Goal: Task Accomplishment & Management: Use online tool/utility

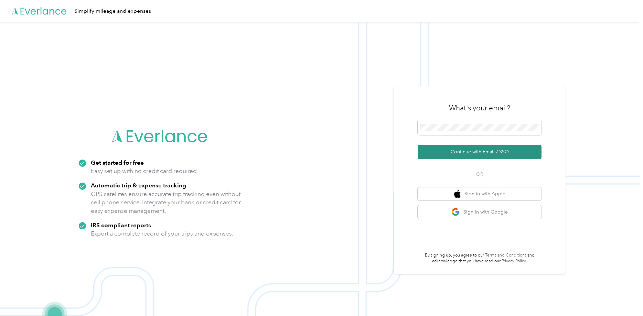
click at [463, 151] on button "Continue with Email / SSO" at bounding box center [479, 152] width 124 height 14
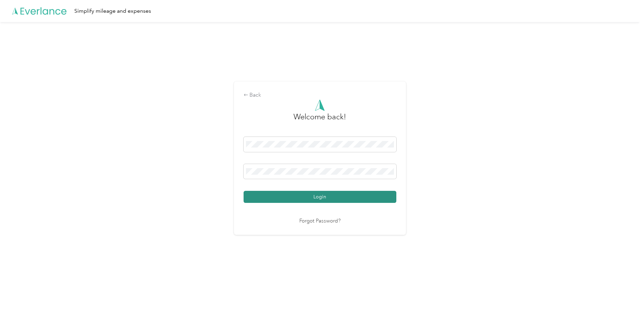
click at [319, 198] on button "Login" at bounding box center [319, 197] width 153 height 12
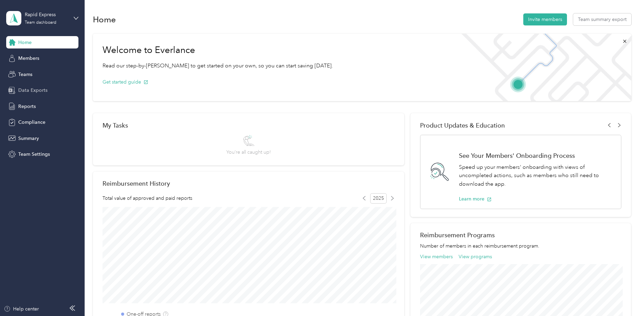
click at [28, 89] on span "Data Exports" at bounding box center [32, 90] width 29 height 7
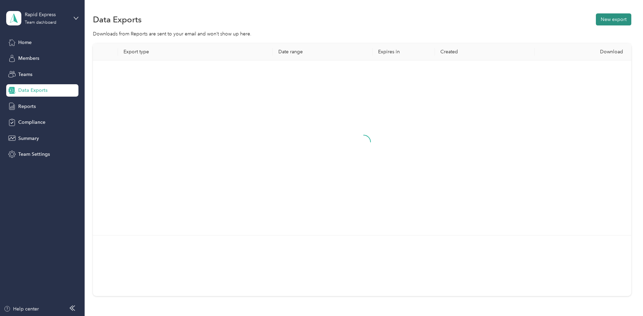
click at [613, 19] on button "New export" at bounding box center [613, 19] width 35 height 12
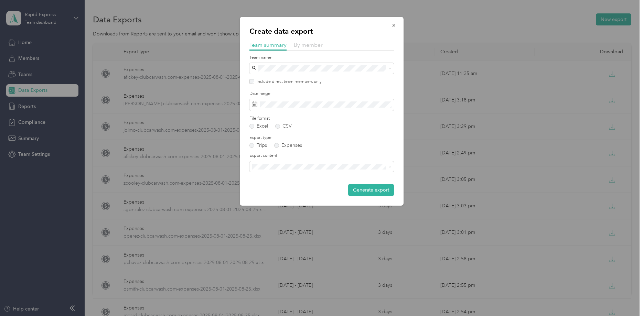
click at [305, 45] on span "By member" at bounding box center [308, 45] width 29 height 7
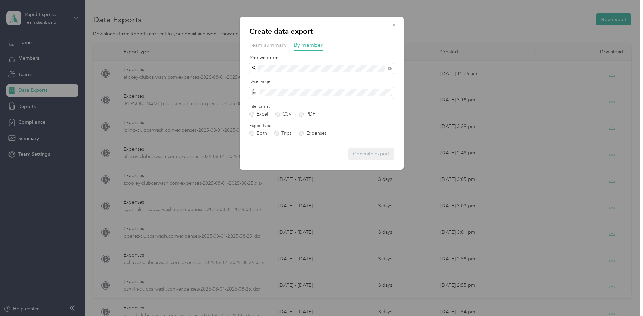
click at [281, 79] on span "[EMAIL_ADDRESS][DOMAIN_NAME]" at bounding box center [294, 81] width 81 height 6
click at [302, 135] on label "Expenses" at bounding box center [313, 133] width 28 height 5
click at [371, 153] on button "Generate export" at bounding box center [371, 154] width 46 height 12
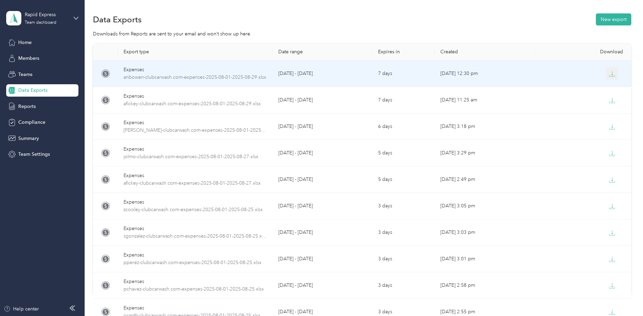
click at [611, 74] on icon "button" at bounding box center [612, 74] width 6 height 6
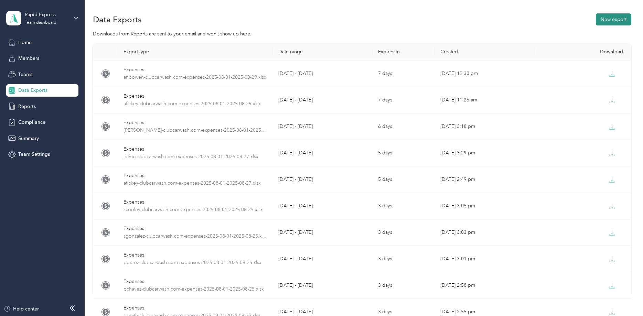
click at [622, 16] on button "New export" at bounding box center [613, 19] width 35 height 12
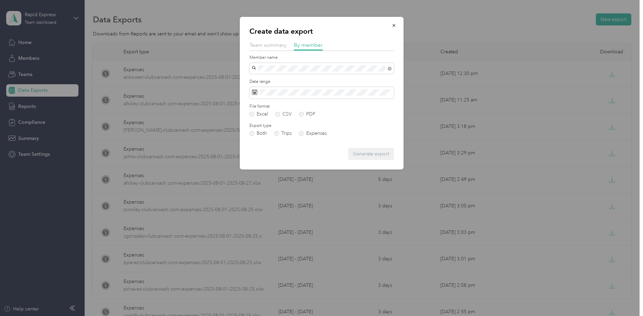
click at [268, 79] on span "[EMAIL_ADDRESS][DOMAIN_NAME]" at bounding box center [294, 81] width 81 height 6
click at [301, 134] on label "Expenses" at bounding box center [313, 133] width 28 height 5
click at [363, 153] on button "Generate export" at bounding box center [371, 154] width 46 height 12
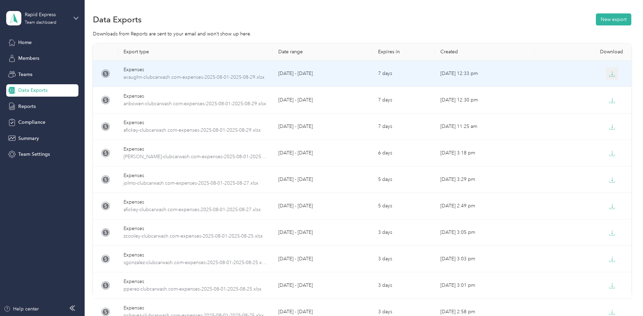
click at [613, 74] on icon "button" at bounding box center [612, 74] width 6 height 6
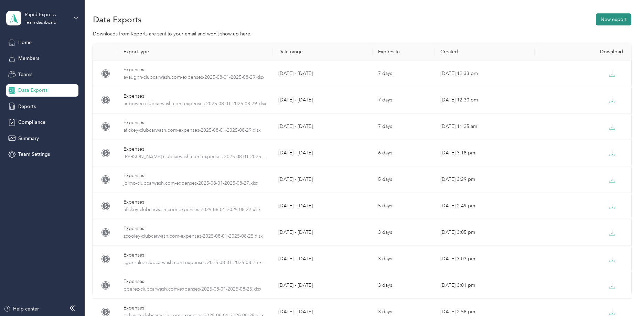
click at [612, 18] on button "New export" at bounding box center [613, 19] width 35 height 12
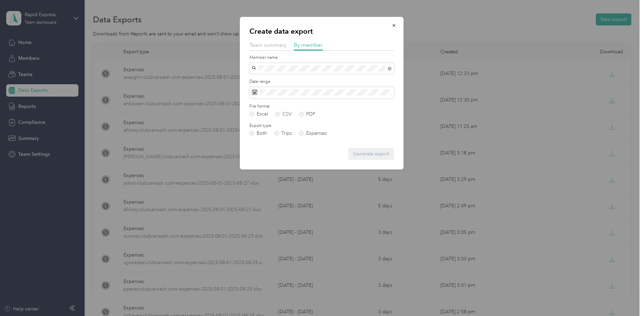
click at [265, 79] on span "[PERSON_NAME]" at bounding box center [273, 81] width 38 height 6
click at [306, 134] on label "Expenses" at bounding box center [313, 133] width 28 height 5
click at [370, 154] on button "Generate export" at bounding box center [371, 154] width 46 height 12
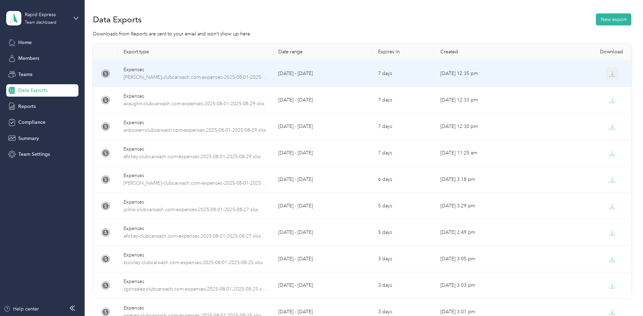
click at [611, 73] on icon "button" at bounding box center [612, 74] width 6 height 6
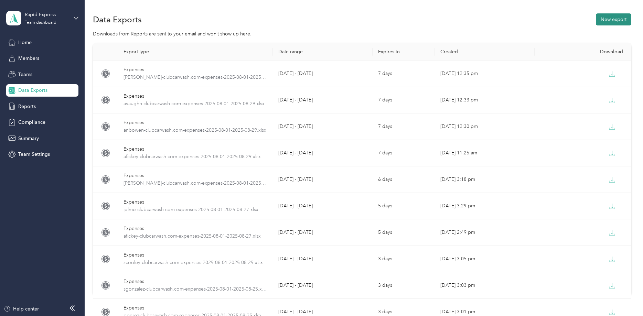
click at [616, 19] on button "New export" at bounding box center [613, 19] width 35 height 12
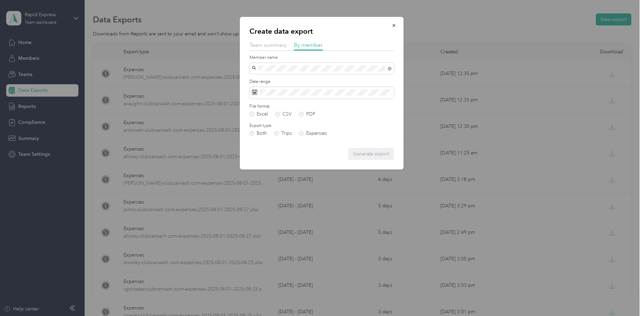
click at [275, 77] on div "[PERSON_NAME]" at bounding box center [321, 80] width 135 height 7
click at [301, 135] on label "Expenses" at bounding box center [313, 133] width 28 height 5
click at [365, 155] on button "Generate export" at bounding box center [371, 154] width 46 height 12
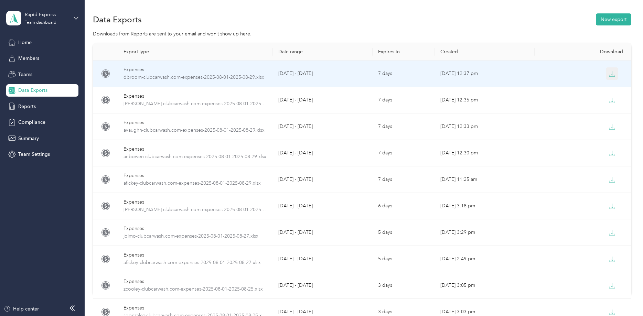
click at [613, 75] on icon "button" at bounding box center [612, 73] width 2 height 4
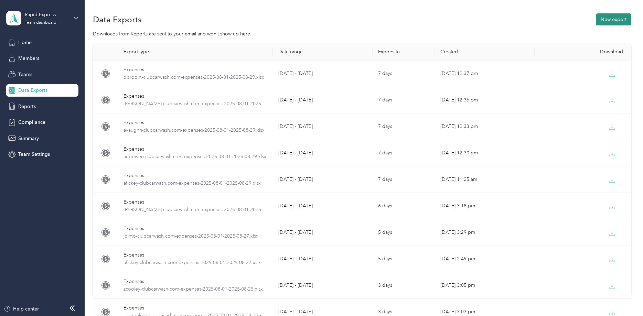
click at [619, 18] on button "New export" at bounding box center [613, 19] width 35 height 12
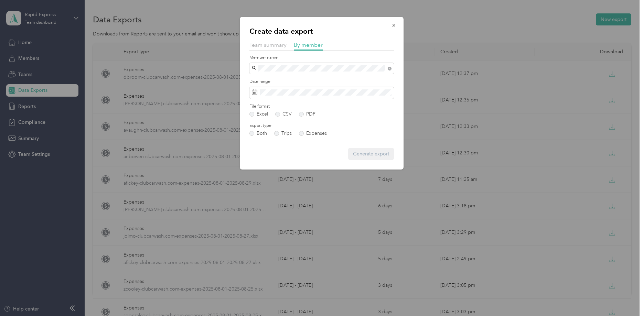
click at [264, 81] on div "[EMAIL_ADDRESS][DOMAIN_NAME]" at bounding box center [321, 80] width 135 height 7
click at [301, 134] on label "Expenses" at bounding box center [313, 133] width 28 height 5
click at [365, 155] on button "Generate export" at bounding box center [371, 154] width 46 height 12
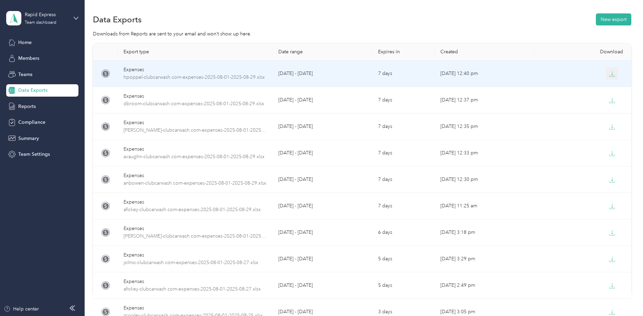
click at [612, 75] on icon "button" at bounding box center [612, 74] width 6 height 6
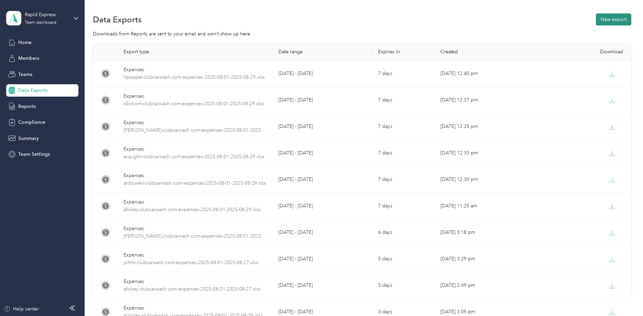
click at [618, 19] on button "New export" at bounding box center [613, 19] width 35 height 12
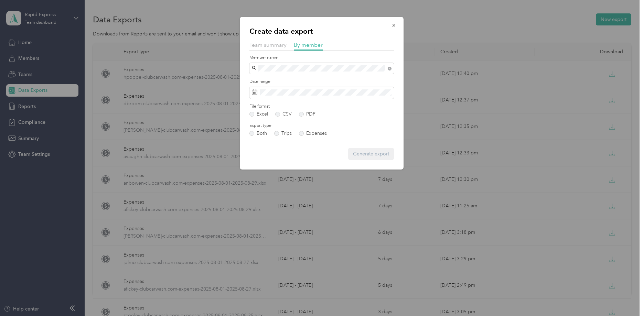
click at [271, 79] on span "[EMAIL_ADDRESS][DOMAIN_NAME]" at bounding box center [294, 81] width 81 height 6
click at [301, 133] on label "Expenses" at bounding box center [313, 133] width 28 height 5
click at [368, 153] on button "Generate export" at bounding box center [371, 154] width 46 height 12
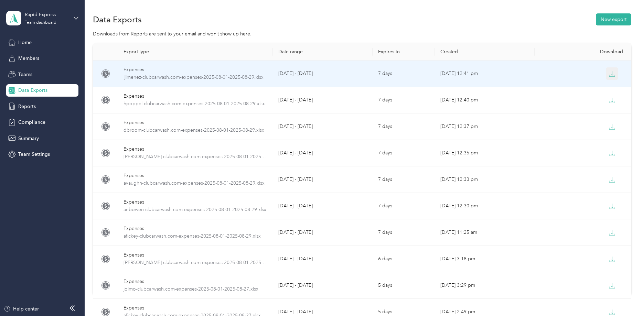
click at [612, 75] on icon "button" at bounding box center [612, 74] width 6 height 6
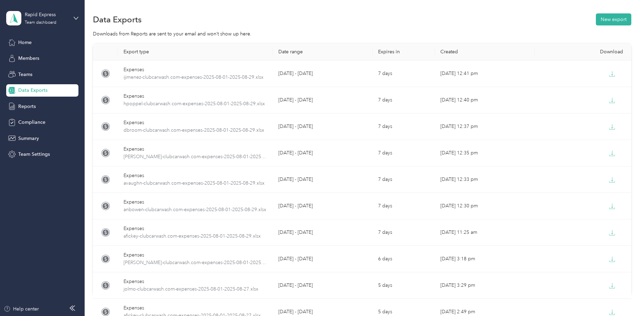
click at [611, 19] on button "New export" at bounding box center [613, 19] width 35 height 12
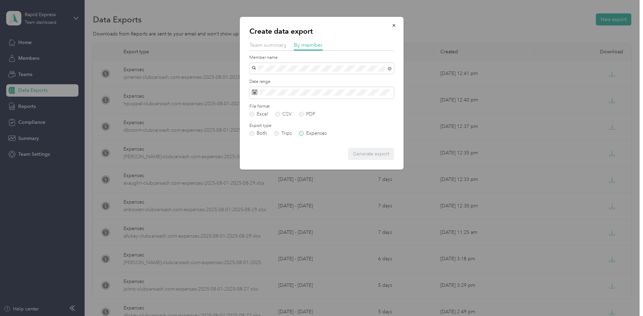
click at [304, 133] on label "Expenses" at bounding box center [313, 133] width 28 height 5
click at [361, 156] on div "Generate export" at bounding box center [321, 154] width 144 height 12
click at [267, 82] on div "[EMAIL_ADDRESS][DOMAIN_NAME]" at bounding box center [321, 80] width 135 height 7
click at [368, 154] on button "Generate export" at bounding box center [371, 154] width 46 height 12
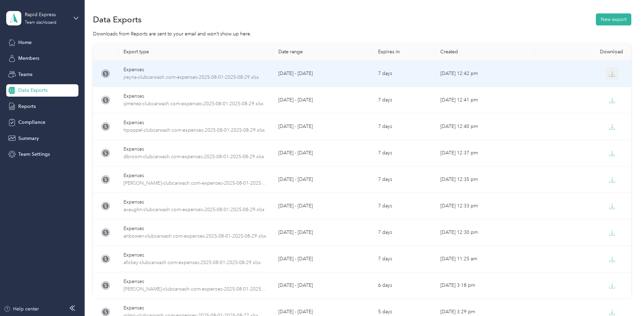
click at [610, 74] on icon "button" at bounding box center [612, 74] width 6 height 6
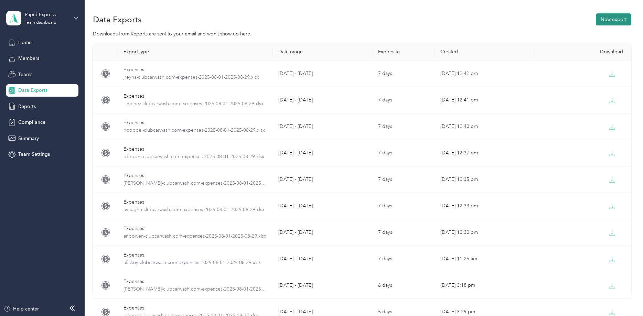
click at [619, 21] on button "New export" at bounding box center [613, 19] width 35 height 12
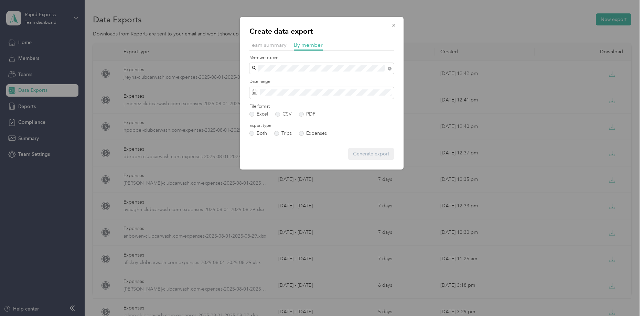
click at [272, 77] on li "[PERSON_NAME]" at bounding box center [321, 81] width 144 height 12
click at [302, 133] on label "Expenses" at bounding box center [313, 133] width 28 height 5
click at [368, 154] on button "Generate export" at bounding box center [371, 154] width 46 height 12
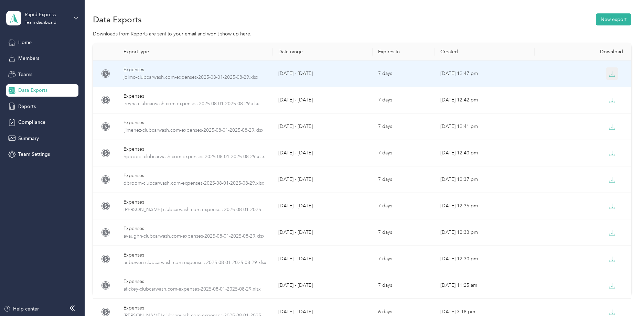
click at [611, 73] on icon "button" at bounding box center [612, 74] width 6 height 6
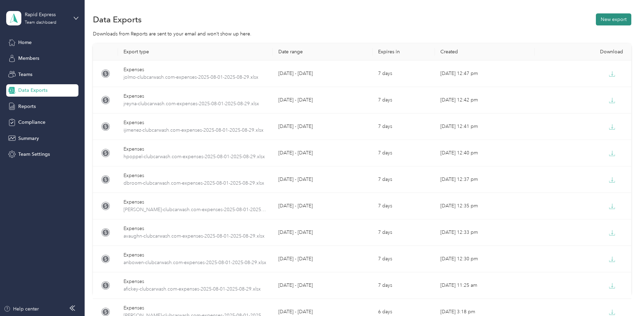
click at [621, 17] on button "New export" at bounding box center [613, 19] width 35 height 12
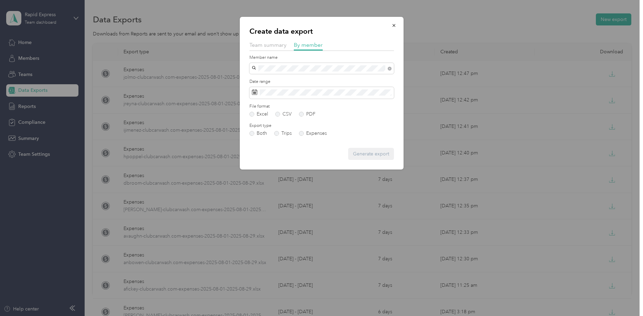
click at [260, 104] on span "[EMAIL_ADDRESS][DOMAIN_NAME]" at bounding box center [294, 105] width 81 height 6
click at [300, 134] on label "Expenses" at bounding box center [313, 133] width 28 height 5
click at [366, 152] on button "Generate export" at bounding box center [371, 154] width 46 height 12
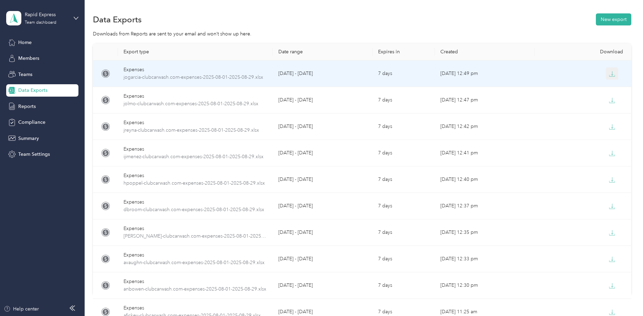
click at [613, 73] on icon "button" at bounding box center [612, 74] width 6 height 6
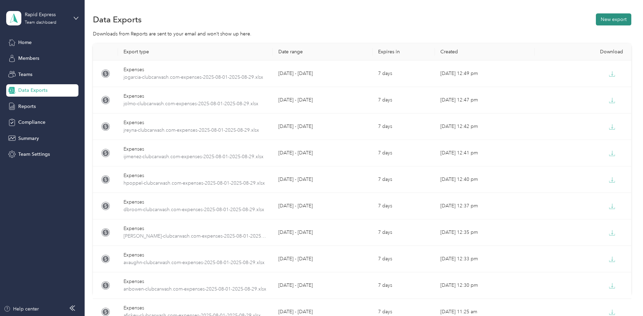
drag, startPoint x: 621, startPoint y: 19, endPoint x: 611, endPoint y: 19, distance: 10.0
click at [621, 19] on button "New export" at bounding box center [613, 19] width 35 height 12
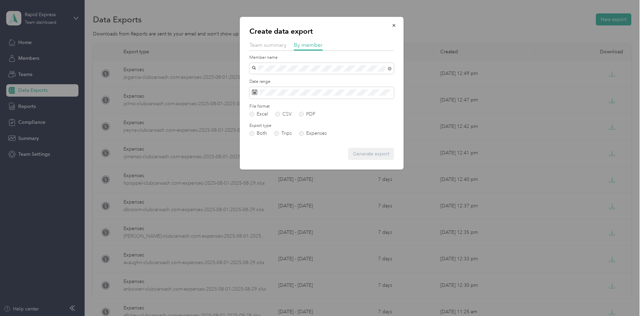
click at [265, 79] on span "[PERSON_NAME]" at bounding box center [273, 81] width 38 height 6
click at [300, 134] on label "Expenses" at bounding box center [313, 133] width 28 height 5
click at [364, 154] on button "Generate export" at bounding box center [371, 154] width 46 height 12
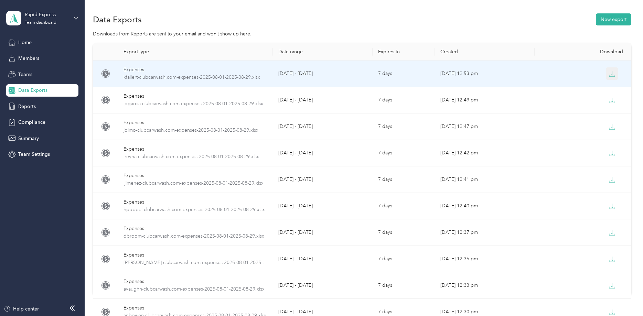
click at [611, 73] on icon "button" at bounding box center [612, 74] width 6 height 6
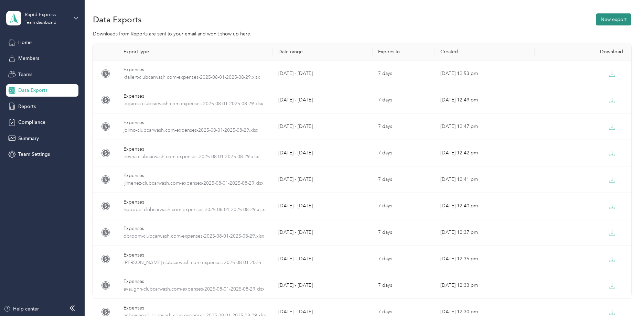
click at [613, 15] on button "New export" at bounding box center [613, 19] width 35 height 12
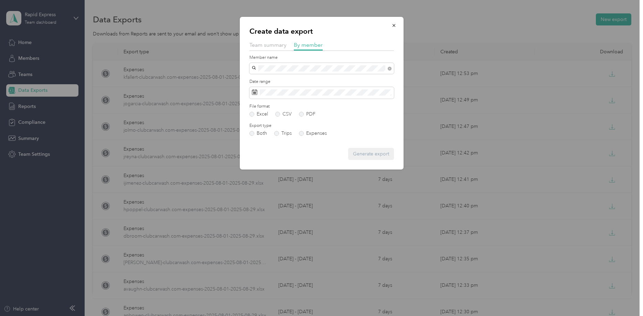
click at [261, 79] on span "[EMAIL_ADDRESS][DOMAIN_NAME]" at bounding box center [294, 81] width 81 height 6
click at [300, 134] on label "Expenses" at bounding box center [313, 133] width 28 height 5
click at [371, 153] on button "Generate export" at bounding box center [371, 154] width 46 height 12
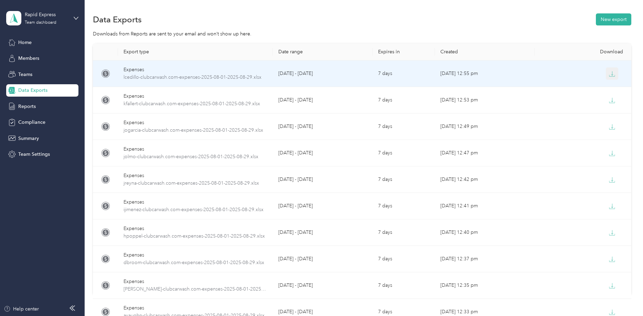
click at [613, 75] on icon "button" at bounding box center [612, 74] width 6 height 6
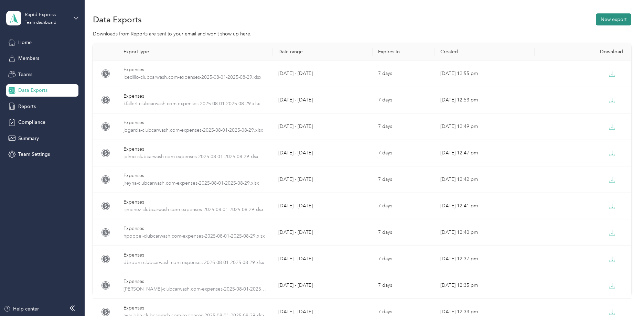
click at [609, 18] on button "New export" at bounding box center [613, 19] width 35 height 12
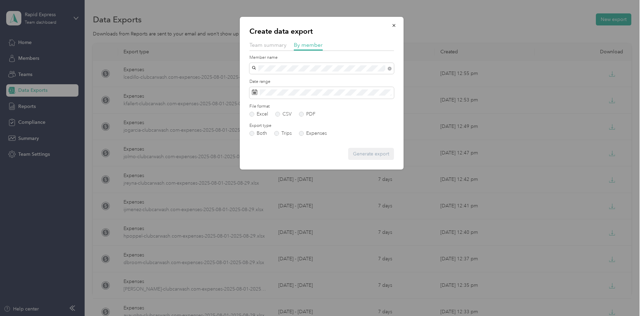
click at [269, 80] on span "[PERSON_NAME]" at bounding box center [273, 80] width 38 height 6
click at [302, 132] on label "Expenses" at bounding box center [313, 133] width 28 height 5
click at [363, 153] on button "Generate export" at bounding box center [371, 154] width 46 height 12
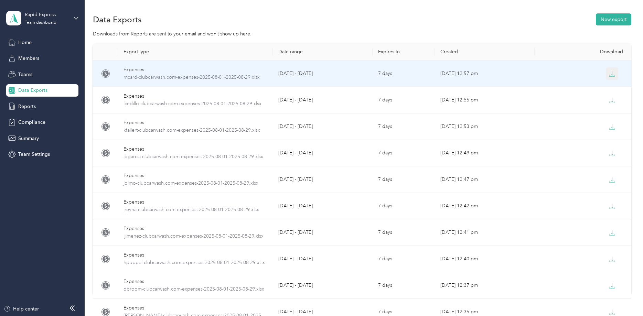
click at [612, 74] on icon "button" at bounding box center [612, 74] width 6 height 6
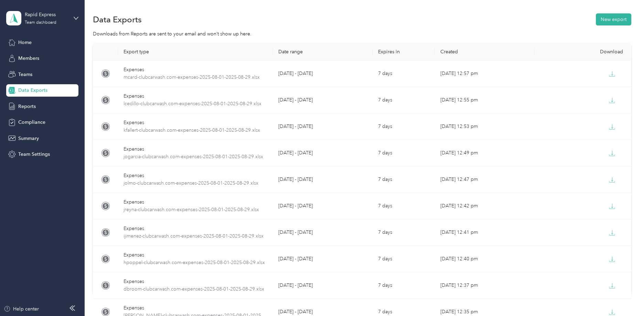
drag, startPoint x: 610, startPoint y: 18, endPoint x: 588, endPoint y: 26, distance: 23.5
click at [609, 17] on button "New export" at bounding box center [613, 19] width 35 height 12
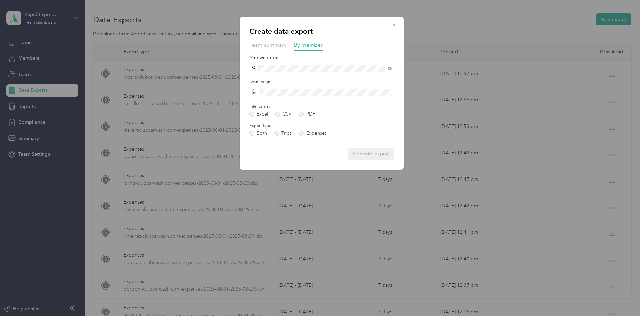
click at [261, 102] on span "[PERSON_NAME]" at bounding box center [273, 105] width 38 height 6
click at [301, 133] on label "Expenses" at bounding box center [313, 133] width 28 height 5
click at [366, 155] on button "Generate export" at bounding box center [371, 154] width 46 height 12
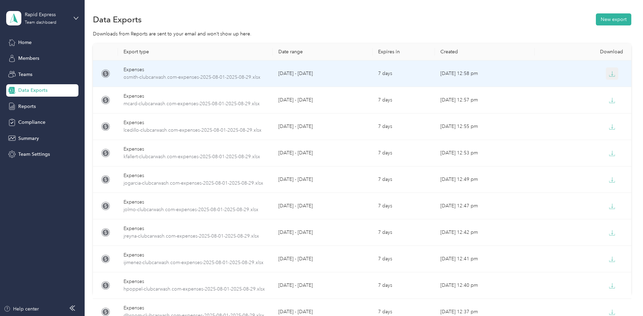
click at [609, 76] on icon "button" at bounding box center [612, 75] width 6 height 1
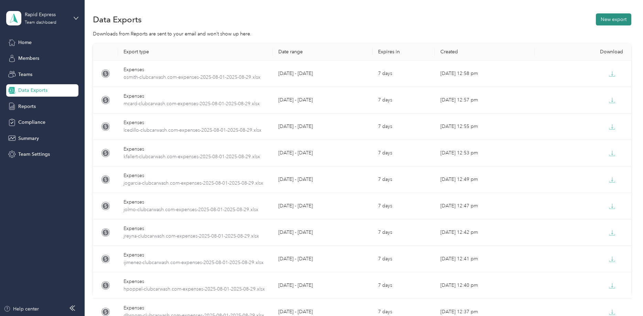
click at [613, 20] on button "New export" at bounding box center [613, 19] width 35 height 12
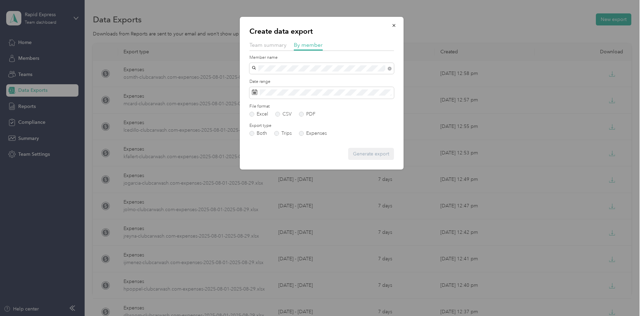
click at [274, 78] on span "[EMAIL_ADDRESS][DOMAIN_NAME]" at bounding box center [294, 81] width 81 height 6
drag, startPoint x: 302, startPoint y: 132, endPoint x: 305, endPoint y: 135, distance: 4.9
click at [301, 132] on label "Expenses" at bounding box center [313, 133] width 28 height 5
click at [362, 154] on button "Generate export" at bounding box center [371, 154] width 46 height 12
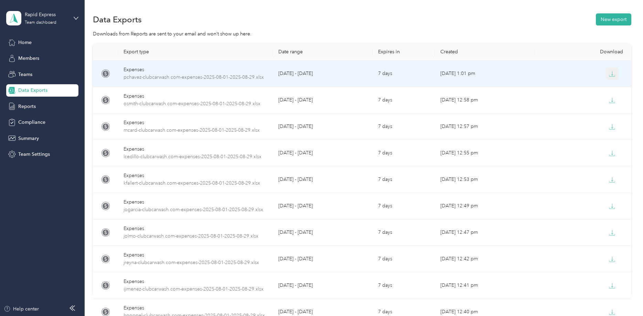
click at [612, 71] on icon "button" at bounding box center [612, 74] width 6 height 6
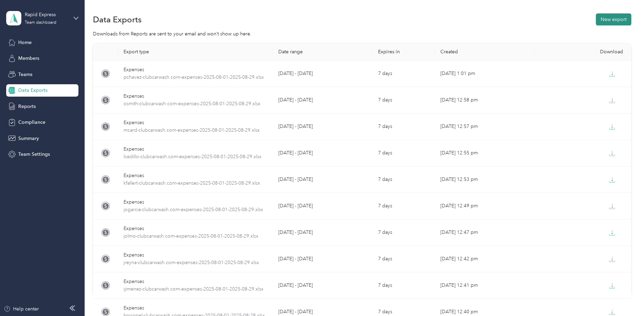
click at [615, 19] on button "New export" at bounding box center [613, 19] width 35 height 12
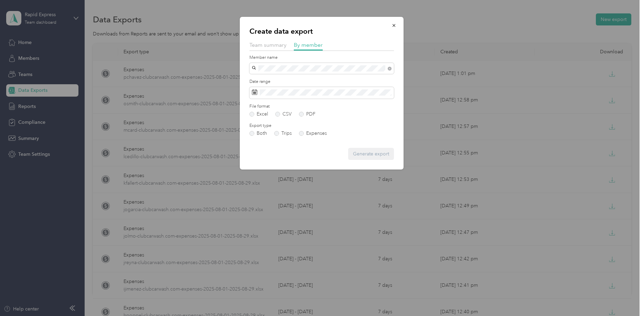
click at [258, 80] on span "[EMAIL_ADDRESS][DOMAIN_NAME]" at bounding box center [294, 79] width 81 height 6
click at [301, 132] on label "Expenses" at bounding box center [313, 133] width 28 height 5
click at [360, 153] on button "Generate export" at bounding box center [371, 154] width 46 height 12
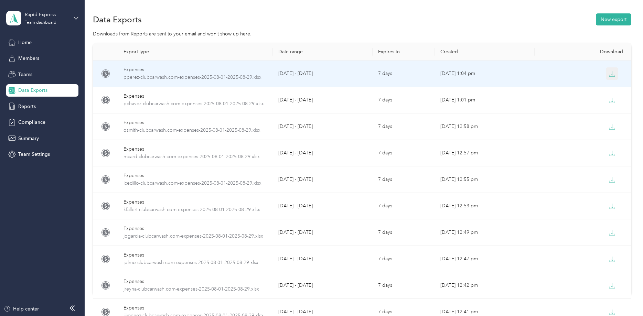
click at [610, 74] on icon "button" at bounding box center [612, 74] width 6 height 6
click at [613, 73] on icon "button" at bounding box center [612, 74] width 6 height 6
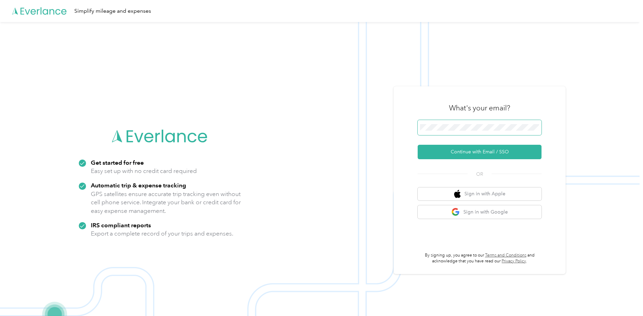
click at [451, 122] on span at bounding box center [479, 127] width 124 height 15
click at [478, 155] on button "Continue with Email / SSO" at bounding box center [479, 152] width 124 height 14
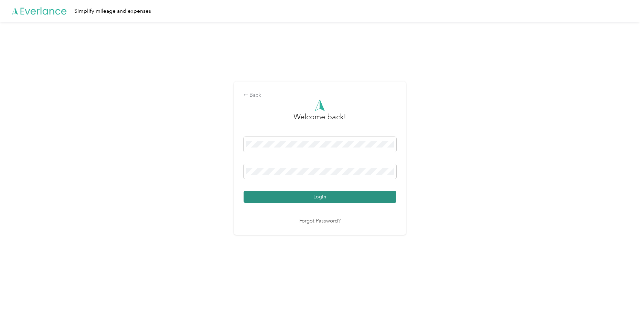
click at [319, 199] on button "Login" at bounding box center [319, 197] width 153 height 12
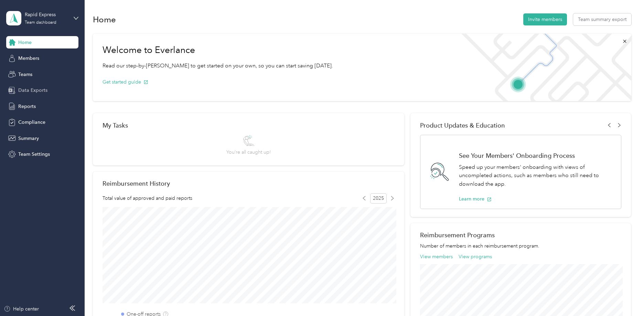
click at [23, 90] on span "Data Exports" at bounding box center [32, 90] width 29 height 7
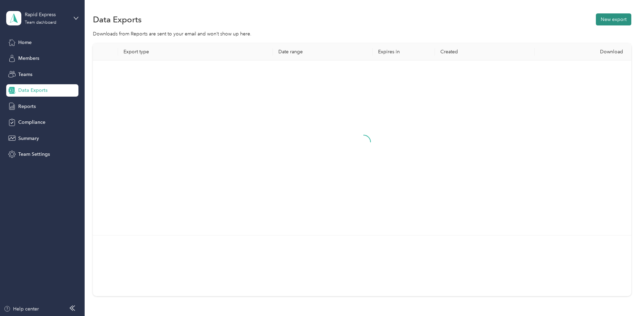
click at [611, 21] on button "New export" at bounding box center [613, 19] width 35 height 12
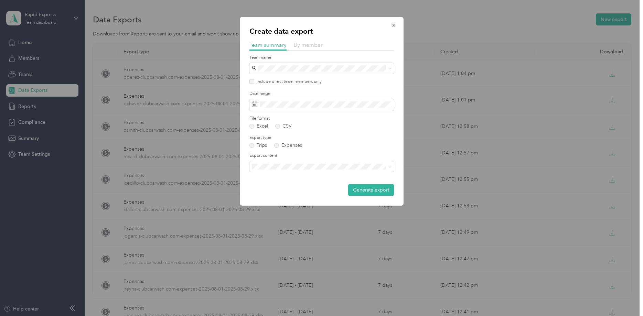
click at [313, 47] on span "By member" at bounding box center [308, 45] width 29 height 7
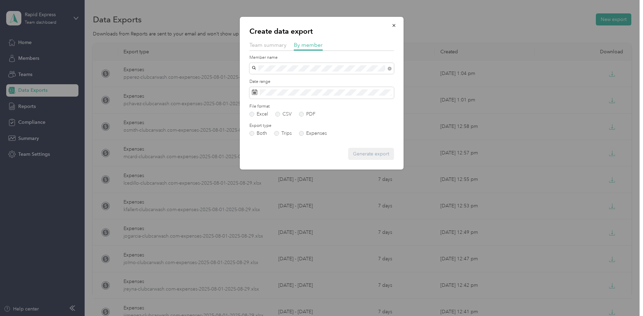
click at [283, 82] on div "[PERSON_NAME]" at bounding box center [321, 80] width 135 height 7
click at [302, 134] on label "Expenses" at bounding box center [313, 133] width 28 height 5
click at [366, 152] on button "Generate export" at bounding box center [371, 154] width 46 height 12
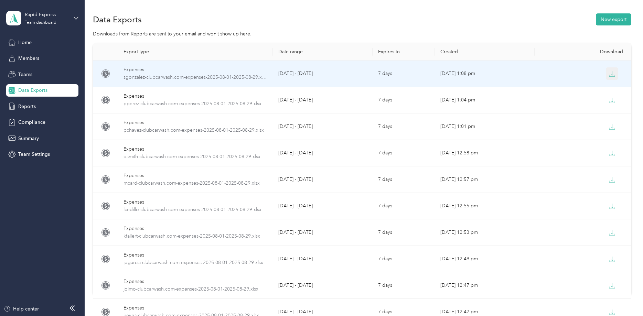
click at [612, 74] on icon "button" at bounding box center [612, 74] width 6 height 6
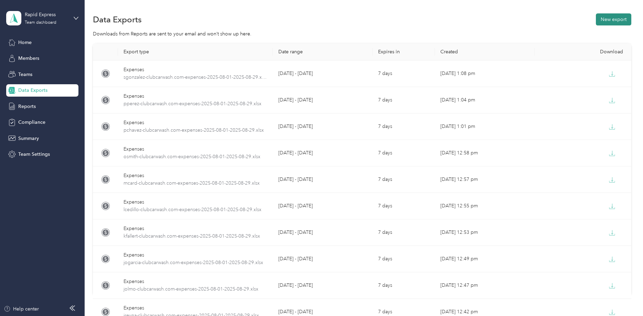
click at [617, 20] on button "New export" at bounding box center [613, 19] width 35 height 12
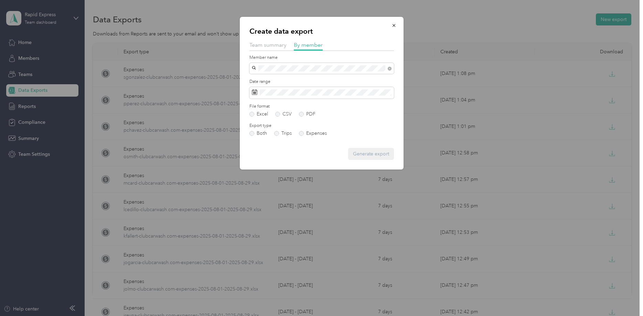
click at [265, 80] on span "[PERSON_NAME]" at bounding box center [273, 81] width 38 height 6
click at [300, 131] on label "Expenses" at bounding box center [313, 133] width 28 height 5
click at [364, 153] on button "Generate export" at bounding box center [371, 154] width 46 height 12
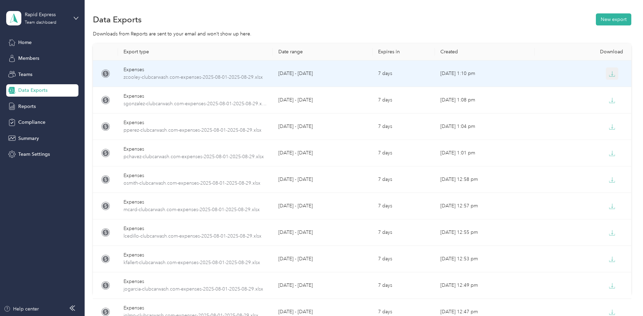
click at [611, 73] on icon "button" at bounding box center [612, 74] width 6 height 6
